Goal: Information Seeking & Learning: Learn about a topic

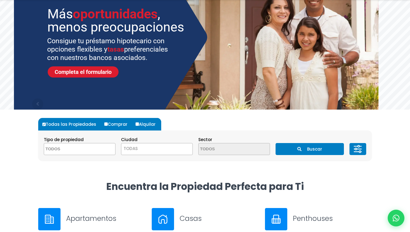
scroll to position [61, 0]
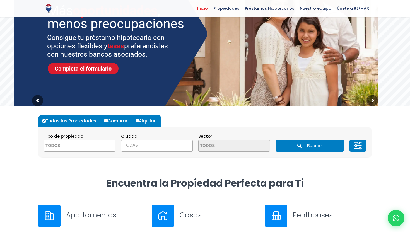
click at [83, 146] on textarea "Search" at bounding box center [71, 146] width 54 height 12
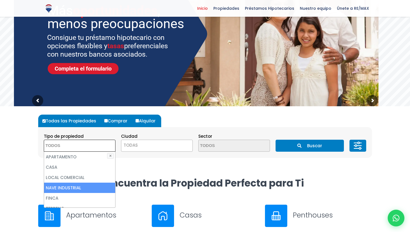
click at [81, 183] on li "NAVE INDUSTRIAL" at bounding box center [79, 188] width 71 height 10
select select "industrial+site"
click at [77, 185] on li "NAVE INDUSTRIAL" at bounding box center [79, 188] width 71 height 10
click at [78, 187] on li "NAVE INDUSTRIAL" at bounding box center [79, 188] width 71 height 10
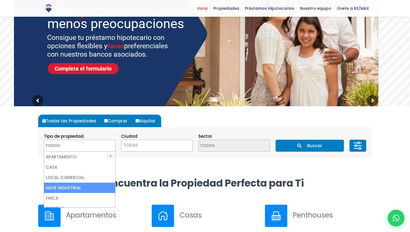
select select "industrial+site"
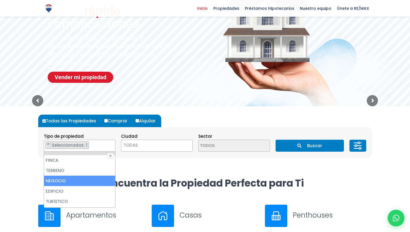
scroll to position [9, 0]
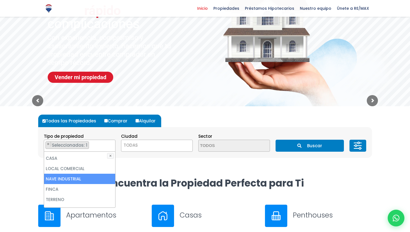
click at [76, 179] on li "NAVE INDUSTRIAL" at bounding box center [79, 179] width 71 height 10
select select
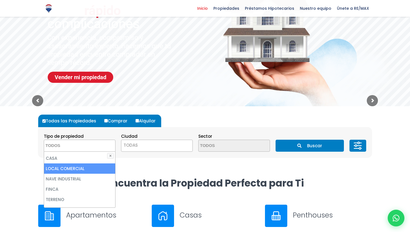
click at [305, 143] on button "Buscar" at bounding box center [309, 146] width 68 height 12
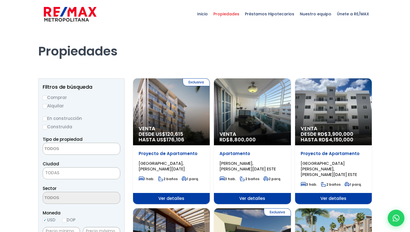
scroll to position [57, 0]
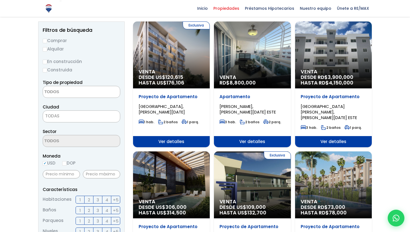
click at [78, 94] on textarea "Search" at bounding box center [70, 92] width 54 height 12
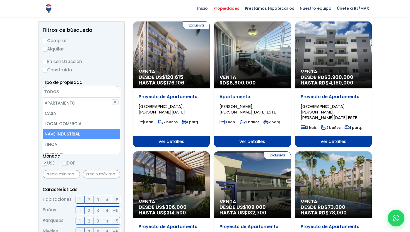
click at [72, 135] on li "NAVE INDUSTRIAL" at bounding box center [81, 134] width 77 height 10
select select "industrial+site"
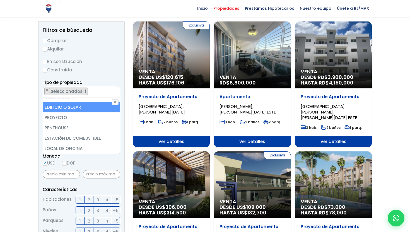
scroll to position [0, 0]
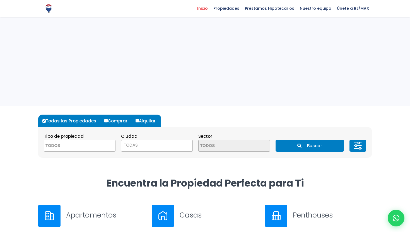
click at [82, 147] on textarea "Search" at bounding box center [71, 146] width 54 height 12
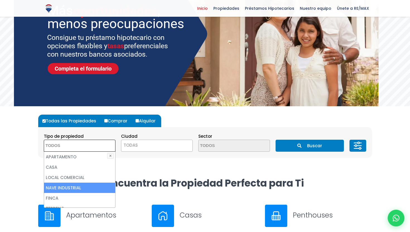
click at [71, 189] on li "NAVE INDUSTRIAL" at bounding box center [79, 188] width 71 height 10
select select "industrial+site"
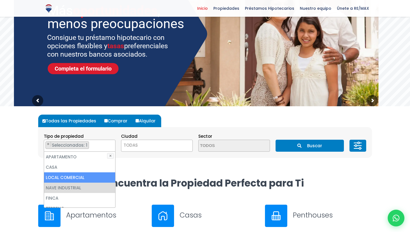
click at [308, 148] on button "Buscar" at bounding box center [309, 146] width 68 height 12
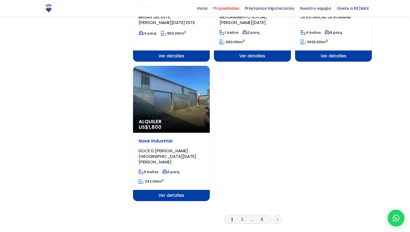
scroll to position [707, 0]
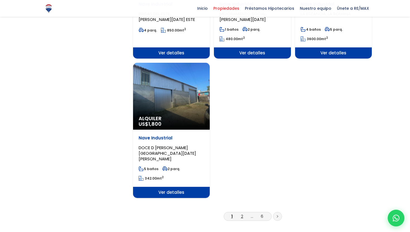
click at [241, 213] on link "2" at bounding box center [242, 216] width 2 height 6
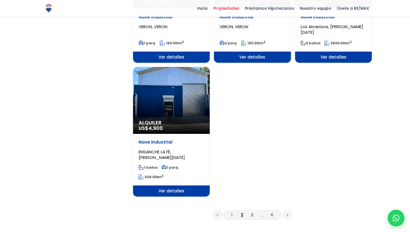
scroll to position [707, 0]
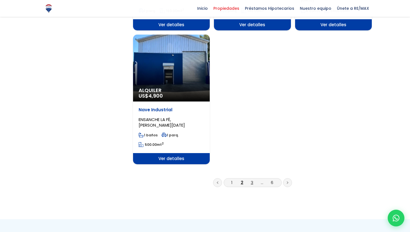
click at [251, 180] on link "3" at bounding box center [252, 183] width 3 height 6
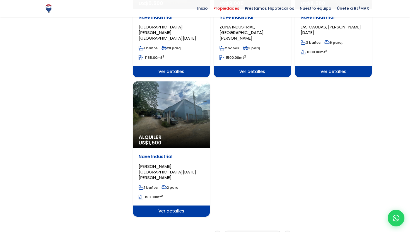
scroll to position [717, 0]
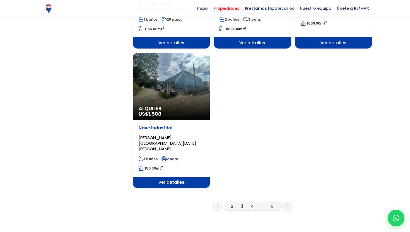
click at [253, 203] on link "4" at bounding box center [252, 206] width 3 height 6
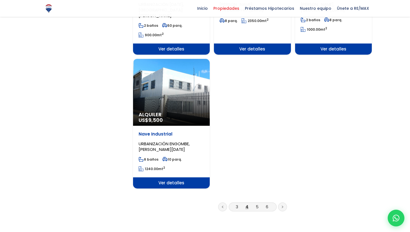
scroll to position [713, 0]
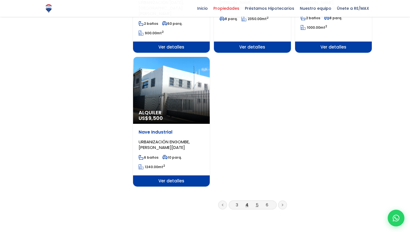
click at [256, 202] on link "5" at bounding box center [257, 205] width 3 height 6
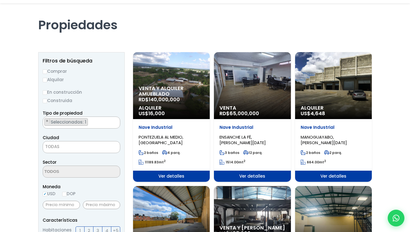
scroll to position [32, 0]
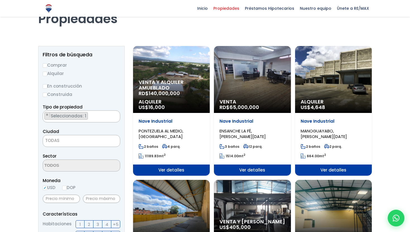
click at [257, 82] on div "Venta RD$ 65,000,000" at bounding box center [252, 79] width 77 height 67
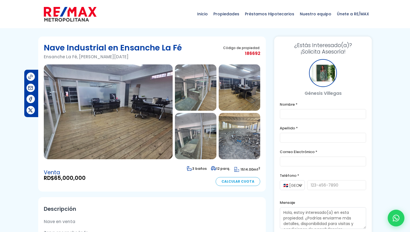
click at [75, 120] on img at bounding box center [108, 111] width 129 height 95
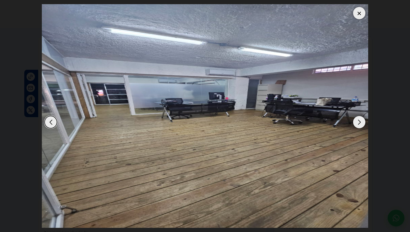
click at [362, 125] on div "Next slide" at bounding box center [359, 122] width 12 height 12
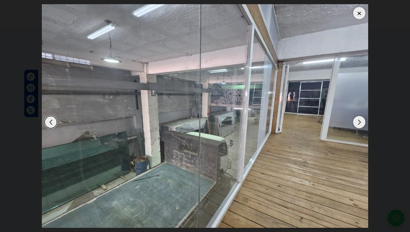
click at [362, 125] on div "Next slide" at bounding box center [359, 122] width 12 height 12
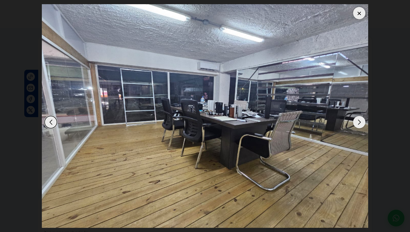
click at [362, 125] on div "Next slide" at bounding box center [359, 122] width 12 height 12
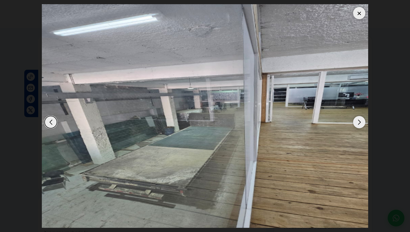
click at [362, 125] on div "Next slide" at bounding box center [359, 122] width 12 height 12
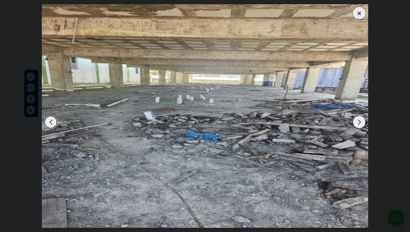
click at [362, 125] on div "Next slide" at bounding box center [359, 122] width 12 height 12
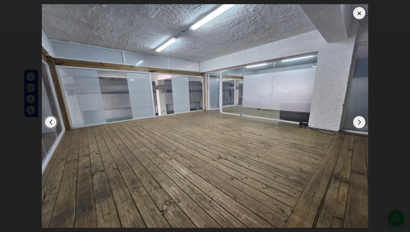
click at [362, 125] on div "Next slide" at bounding box center [359, 122] width 12 height 12
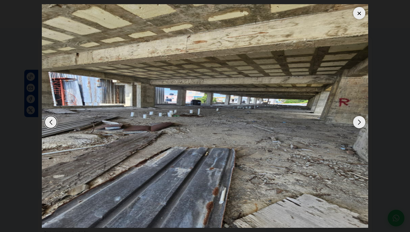
click at [362, 125] on div "Next slide" at bounding box center [359, 122] width 12 height 12
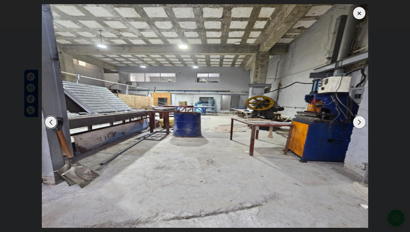
click at [362, 125] on div "Next slide" at bounding box center [359, 122] width 12 height 12
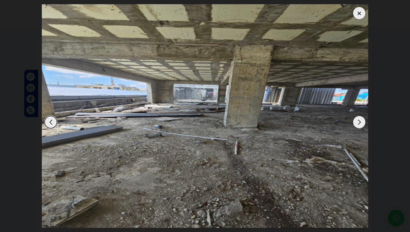
click at [362, 125] on div "Next slide" at bounding box center [359, 122] width 12 height 12
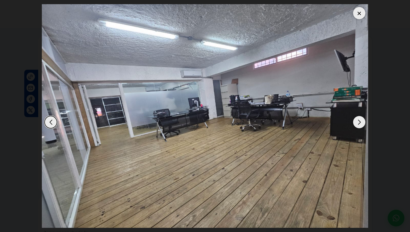
click at [362, 125] on div "Next slide" at bounding box center [359, 122] width 12 height 12
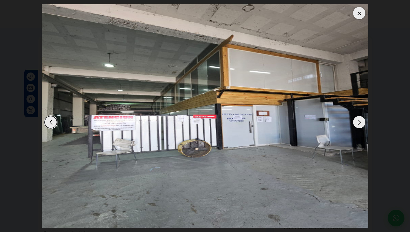
click at [362, 125] on div "Next slide" at bounding box center [359, 122] width 12 height 12
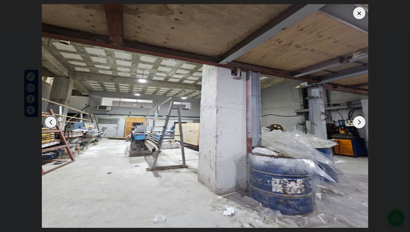
click at [362, 125] on div "Next slide" at bounding box center [359, 122] width 12 height 12
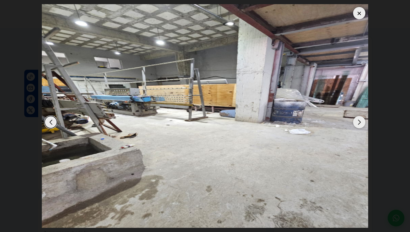
click at [362, 125] on div "Next slide" at bounding box center [359, 122] width 12 height 12
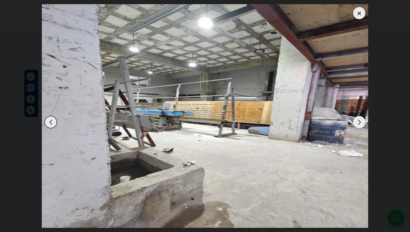
click at [362, 125] on div "Next slide" at bounding box center [359, 122] width 12 height 12
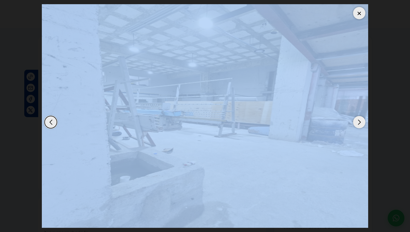
click at [362, 125] on div "Next slide" at bounding box center [359, 122] width 12 height 12
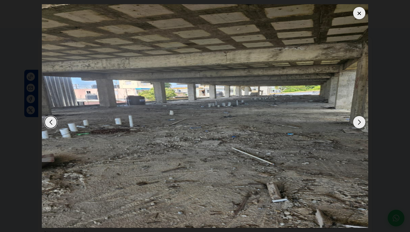
click at [362, 125] on div "Next slide" at bounding box center [359, 122] width 12 height 12
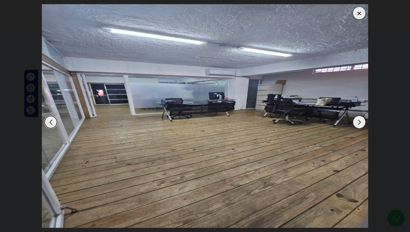
click at [362, 125] on div "Next slide" at bounding box center [359, 122] width 12 height 12
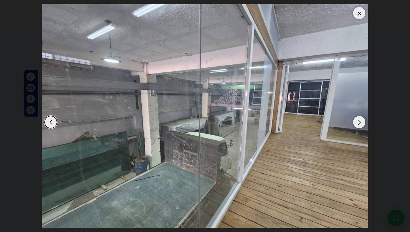
click at [362, 125] on div "Next slide" at bounding box center [359, 122] width 12 height 12
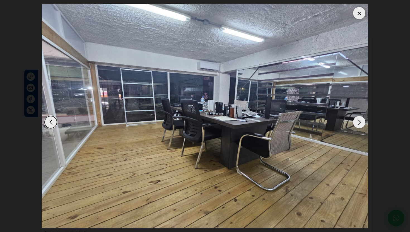
click at [362, 125] on div "Next slide" at bounding box center [359, 122] width 12 height 12
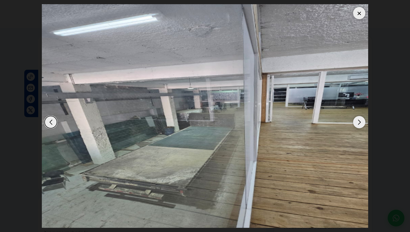
click at [362, 125] on div "Next slide" at bounding box center [359, 122] width 12 height 12
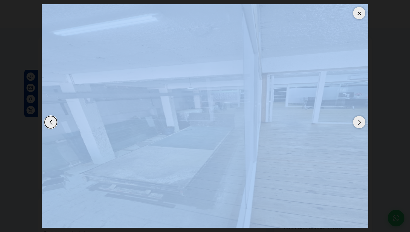
click at [362, 125] on div "Next slide" at bounding box center [359, 122] width 12 height 12
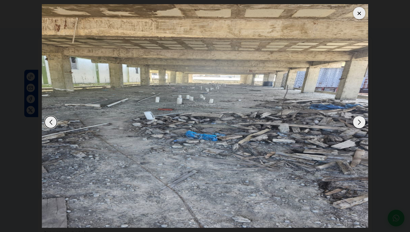
click at [362, 125] on div "Next slide" at bounding box center [359, 122] width 12 height 12
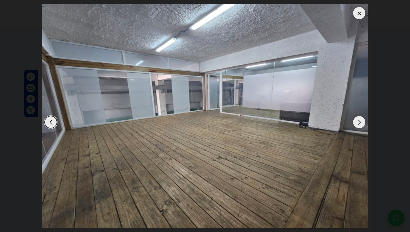
click at [358, 15] on div at bounding box center [359, 13] width 12 height 12
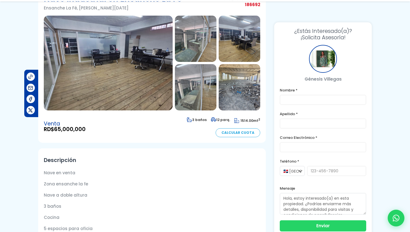
scroll to position [50, 0]
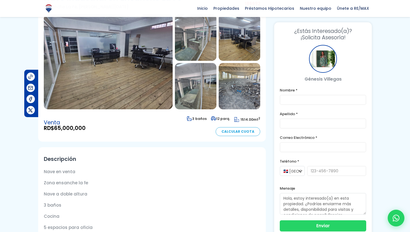
click at [104, 70] on img at bounding box center [108, 61] width 129 height 95
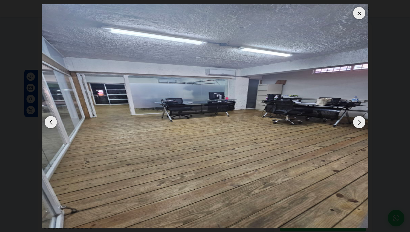
click at [361, 118] on div "Next slide" at bounding box center [359, 122] width 12 height 12
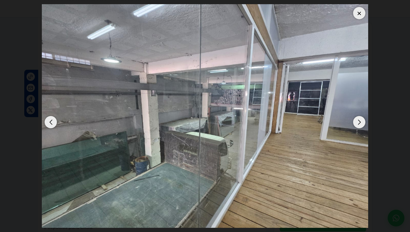
click at [361, 118] on div "Next slide" at bounding box center [359, 122] width 12 height 12
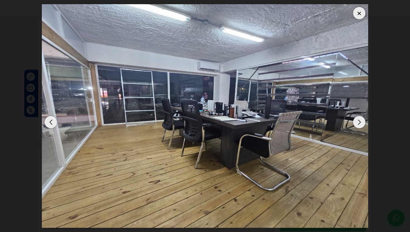
click at [361, 118] on div "Next slide" at bounding box center [359, 122] width 12 height 12
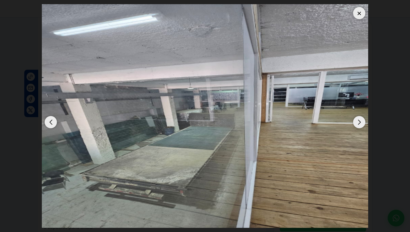
click at [361, 118] on div "Next slide" at bounding box center [359, 122] width 12 height 12
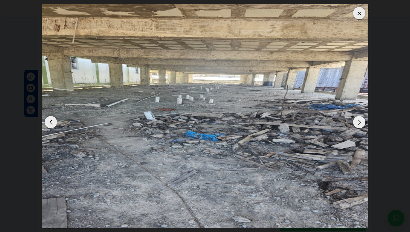
click at [361, 118] on div "Next slide" at bounding box center [359, 122] width 12 height 12
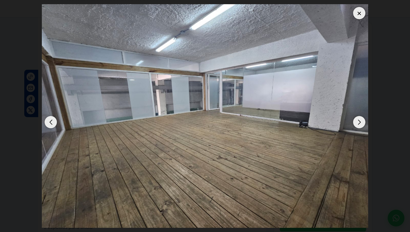
click at [361, 118] on div "Next slide" at bounding box center [359, 122] width 12 height 12
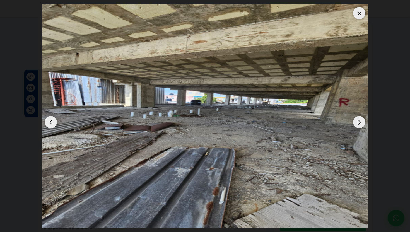
click at [361, 118] on div "Next slide" at bounding box center [359, 122] width 12 height 12
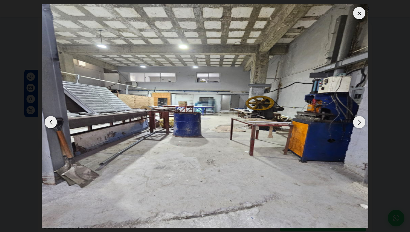
click at [361, 118] on div "Next slide" at bounding box center [359, 122] width 12 height 12
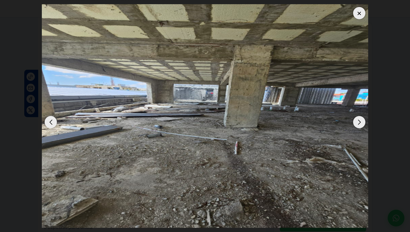
click at [361, 118] on div "Next slide" at bounding box center [359, 122] width 12 height 12
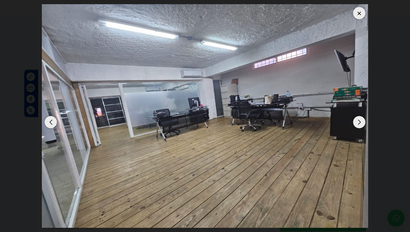
click at [48, 121] on div "Previous slide" at bounding box center [51, 122] width 12 height 12
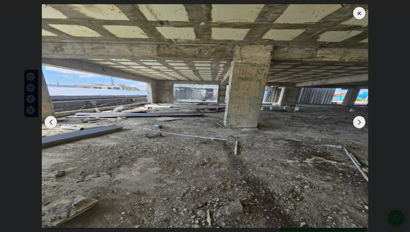
click at [358, 121] on div "Next slide" at bounding box center [359, 122] width 12 height 12
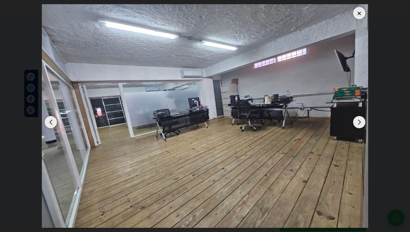
click at [358, 121] on div "Next slide" at bounding box center [359, 122] width 12 height 12
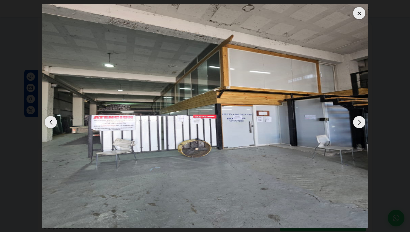
click at [358, 121] on div "Next slide" at bounding box center [359, 122] width 12 height 12
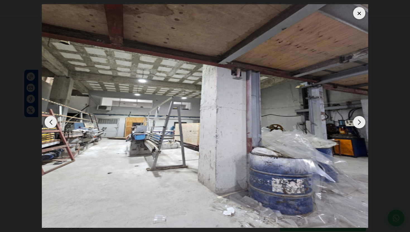
click at [52, 121] on div "Previous slide" at bounding box center [51, 122] width 12 height 12
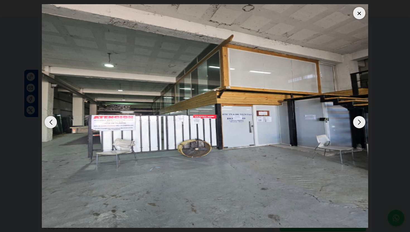
click at [360, 118] on div "Next slide" at bounding box center [359, 122] width 12 height 12
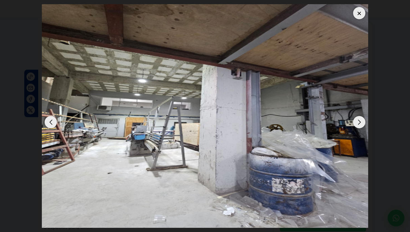
click at [360, 118] on div "Next slide" at bounding box center [359, 122] width 12 height 12
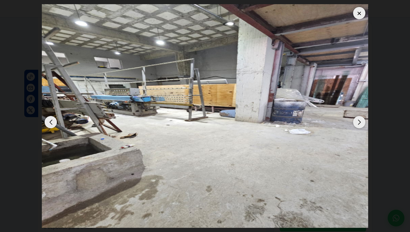
click at [360, 118] on div "Next slide" at bounding box center [359, 122] width 12 height 12
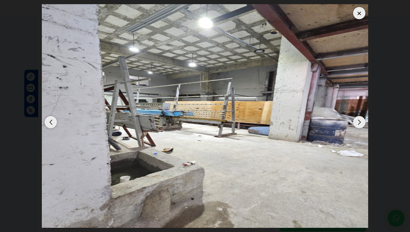
click at [360, 118] on div "Next slide" at bounding box center [359, 122] width 12 height 12
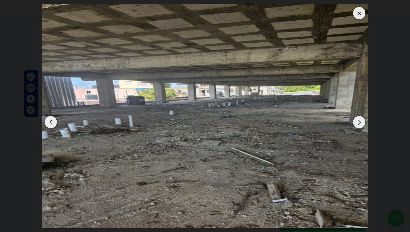
click at [360, 118] on div "Next slide" at bounding box center [359, 122] width 12 height 12
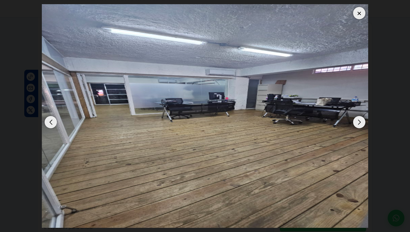
click at [360, 118] on div "Next slide" at bounding box center [359, 122] width 12 height 12
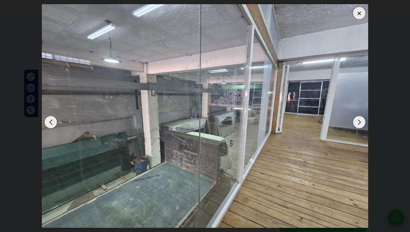
click at [361, 13] on div at bounding box center [359, 13] width 12 height 12
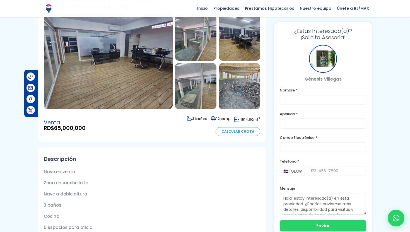
scroll to position [0, 0]
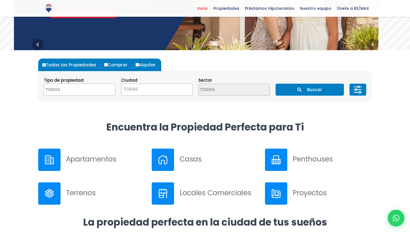
scroll to position [117, 0]
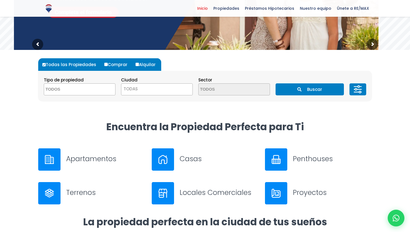
click at [82, 93] on textarea "Search" at bounding box center [71, 90] width 54 height 12
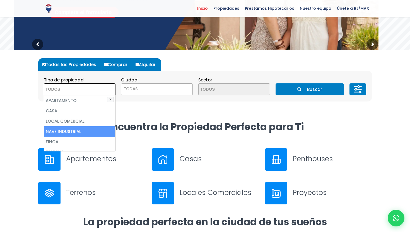
click at [75, 129] on li "NAVE INDUSTRIAL" at bounding box center [79, 131] width 71 height 10
select select "industrial+site"
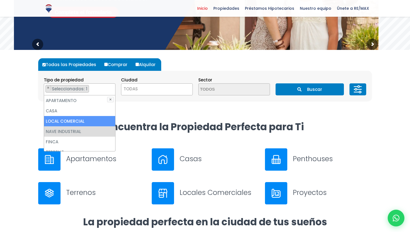
click at [313, 90] on button "Buscar" at bounding box center [309, 89] width 68 height 12
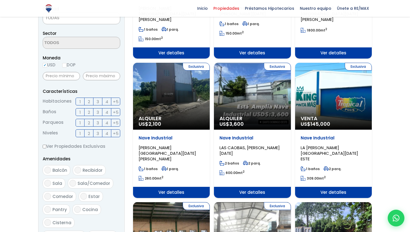
scroll to position [171, 0]
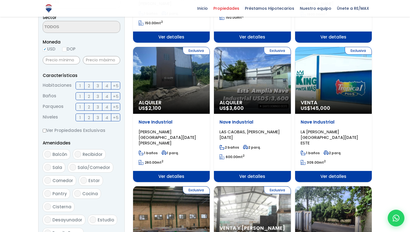
click at [267, 78] on div "Exclusiva Alquiler US$ 3,600" at bounding box center [252, 80] width 77 height 67
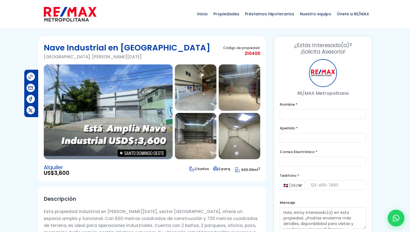
click at [106, 113] on img at bounding box center [108, 111] width 129 height 95
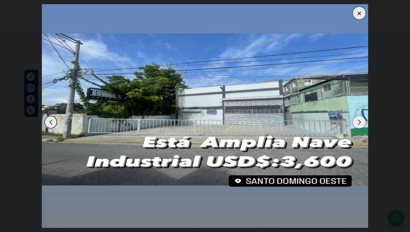
click at [361, 119] on div "Next slide" at bounding box center [359, 122] width 12 height 12
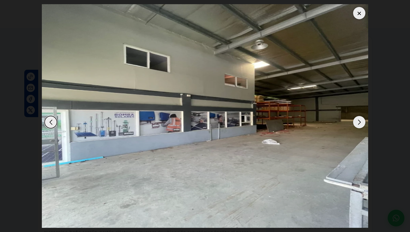
click at [361, 119] on div "Next slide" at bounding box center [359, 122] width 12 height 12
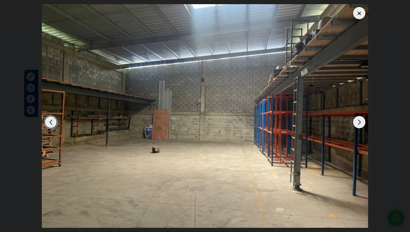
click at [361, 119] on div "Next slide" at bounding box center [359, 122] width 12 height 12
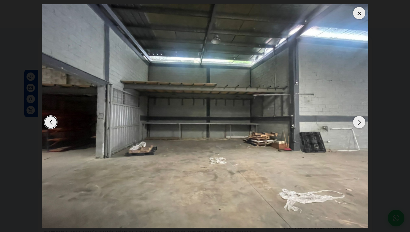
click at [361, 119] on div "Next slide" at bounding box center [359, 122] width 12 height 12
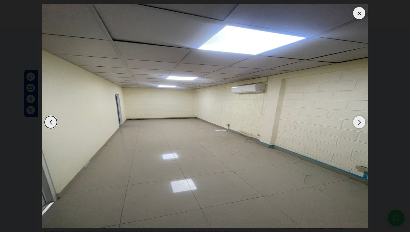
click at [361, 119] on div "Next slide" at bounding box center [359, 122] width 12 height 12
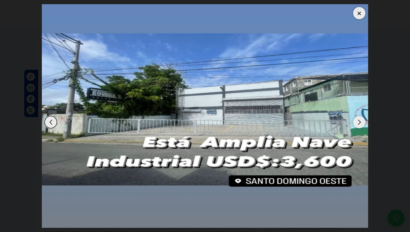
click at [361, 119] on div "Next slide" at bounding box center [359, 122] width 12 height 12
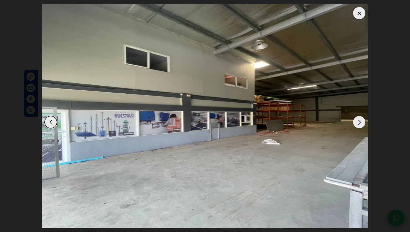
click at [361, 119] on div "Next slide" at bounding box center [359, 122] width 12 height 12
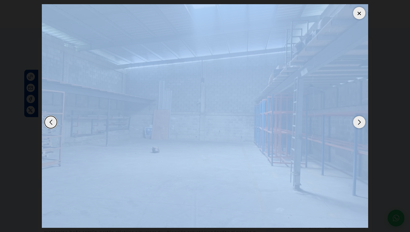
click at [361, 119] on div "Next slide" at bounding box center [359, 122] width 12 height 12
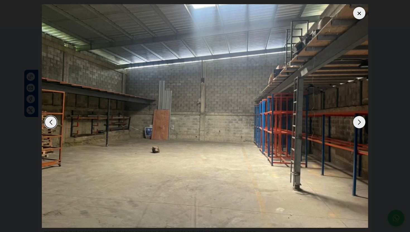
click at [361, 119] on div "Next slide" at bounding box center [359, 122] width 12 height 12
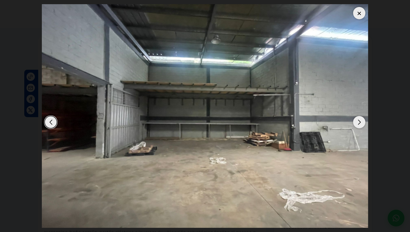
click at [361, 119] on div "Next slide" at bounding box center [359, 122] width 12 height 12
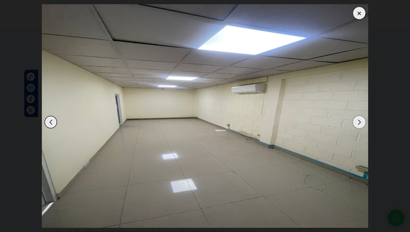
click at [361, 119] on div "Next slide" at bounding box center [359, 122] width 12 height 12
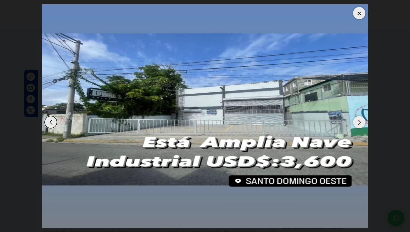
click at [359, 14] on div at bounding box center [359, 13] width 12 height 12
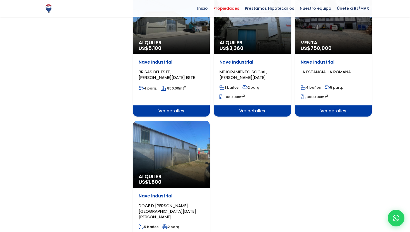
scroll to position [686, 0]
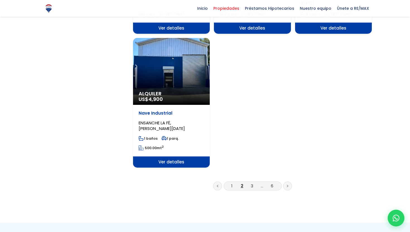
scroll to position [705, 0]
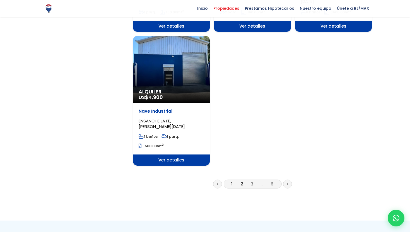
click at [252, 181] on link "3" at bounding box center [252, 184] width 3 height 6
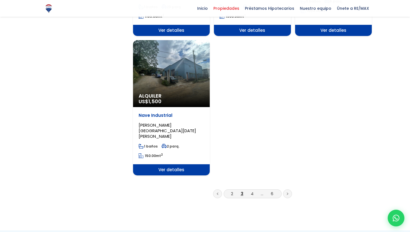
scroll to position [784, 0]
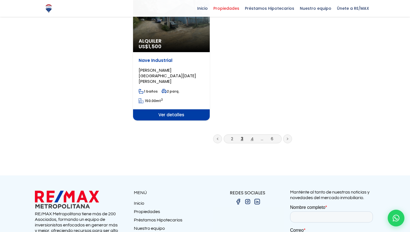
click at [253, 136] on link "4" at bounding box center [252, 139] width 3 height 6
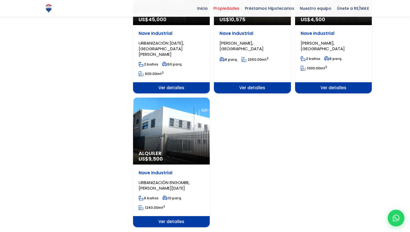
scroll to position [712, 0]
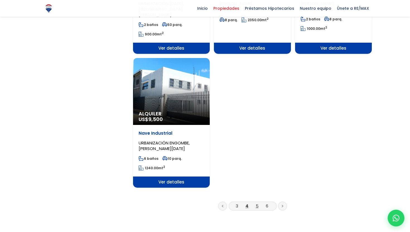
click at [258, 203] on link "5" at bounding box center [257, 206] width 3 height 6
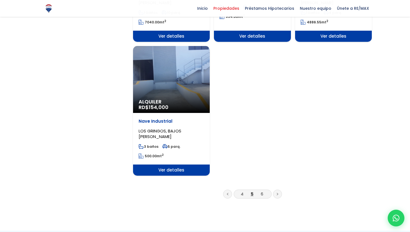
scroll to position [731, 0]
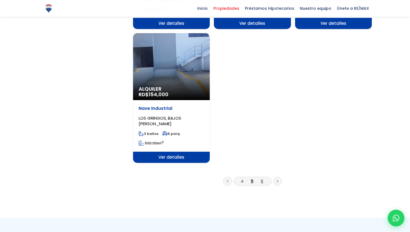
click at [263, 178] on link "6" at bounding box center [262, 181] width 3 height 6
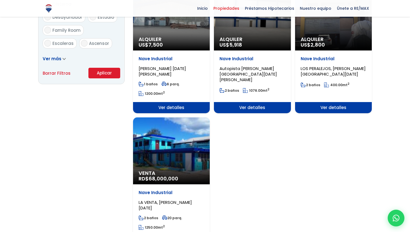
scroll to position [396, 0]
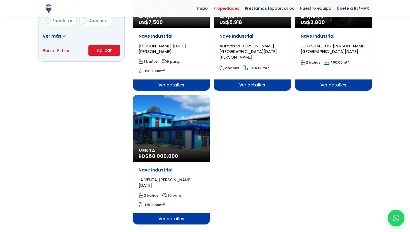
click at [173, 119] on div "Venta RD$ 68,000,000" at bounding box center [171, 128] width 77 height 67
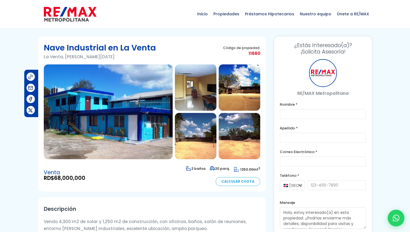
click at [112, 114] on img at bounding box center [108, 111] width 129 height 95
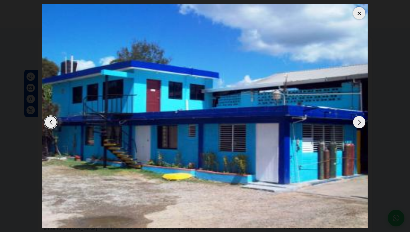
click at [358, 120] on div "Next slide" at bounding box center [359, 122] width 12 height 12
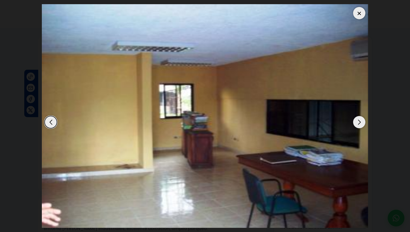
click at [358, 120] on div "Next slide" at bounding box center [359, 122] width 12 height 12
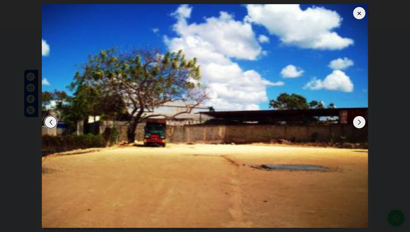
click at [358, 120] on div "Next slide" at bounding box center [359, 122] width 12 height 12
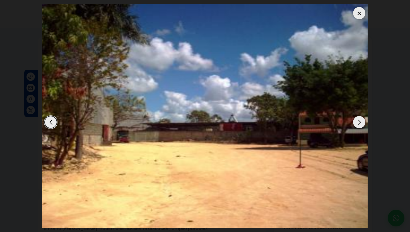
click at [358, 120] on div "Next slide" at bounding box center [359, 122] width 12 height 12
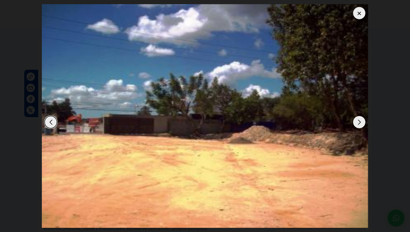
click at [358, 120] on div "Next slide" at bounding box center [359, 122] width 12 height 12
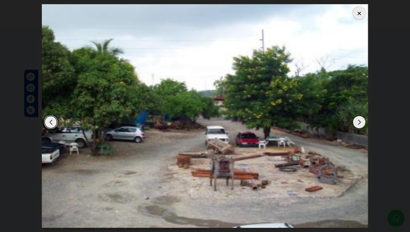
click at [358, 120] on div "Next slide" at bounding box center [359, 122] width 12 height 12
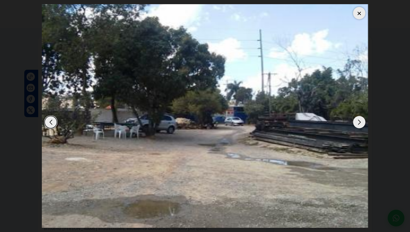
click at [358, 120] on div "Next slide" at bounding box center [359, 122] width 12 height 12
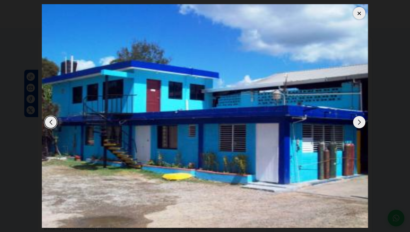
click at [358, 120] on div "Next slide" at bounding box center [359, 122] width 12 height 12
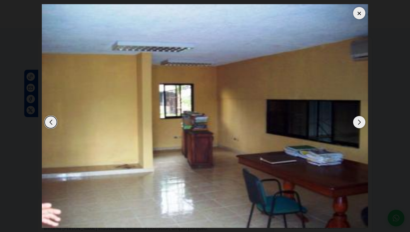
click at [358, 120] on div "Next slide" at bounding box center [359, 122] width 12 height 12
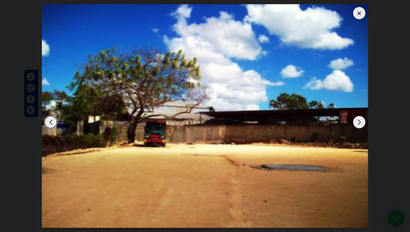
click at [358, 120] on div "Next slide" at bounding box center [359, 122] width 12 height 12
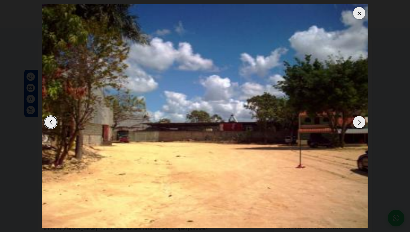
click at [358, 120] on div "Next slide" at bounding box center [359, 122] width 12 height 12
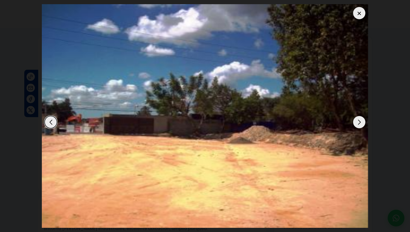
click at [358, 120] on div "Next slide" at bounding box center [359, 122] width 12 height 12
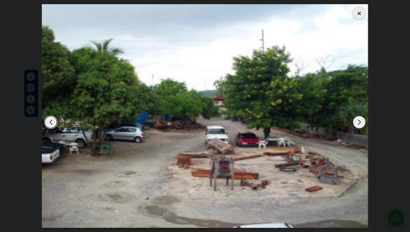
click at [358, 120] on div "Next slide" at bounding box center [359, 122] width 12 height 12
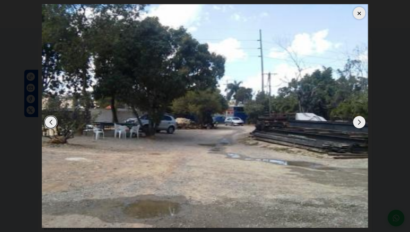
click at [358, 120] on div "Next slide" at bounding box center [359, 122] width 12 height 12
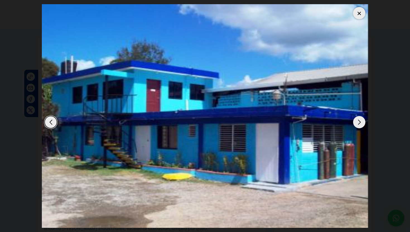
click at [358, 120] on div "Next slide" at bounding box center [359, 122] width 12 height 12
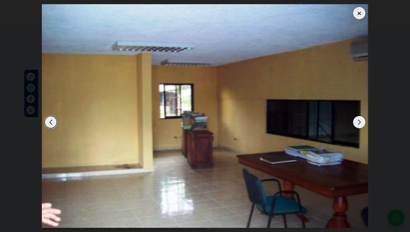
click at [358, 120] on div "Next slide" at bounding box center [359, 122] width 12 height 12
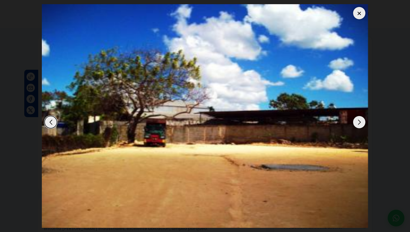
click at [357, 15] on div at bounding box center [359, 13] width 12 height 12
